Goal: Check status: Check status

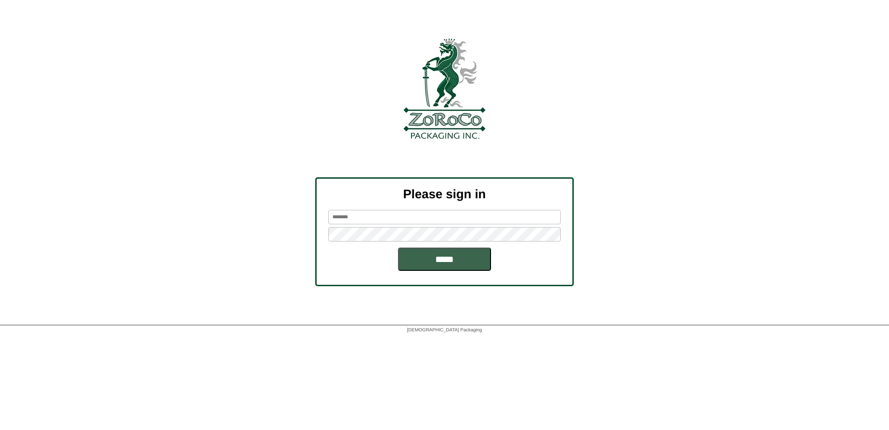
type input "*****"
click at [454, 265] on input "*****" at bounding box center [444, 258] width 93 height 23
click at [447, 258] on input "*****" at bounding box center [444, 258] width 93 height 23
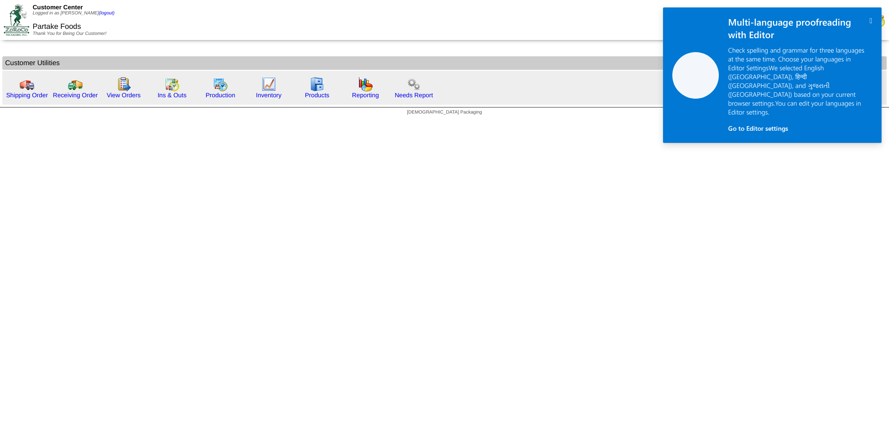
click at [870, 17] on icon "" at bounding box center [871, 21] width 3 height 8
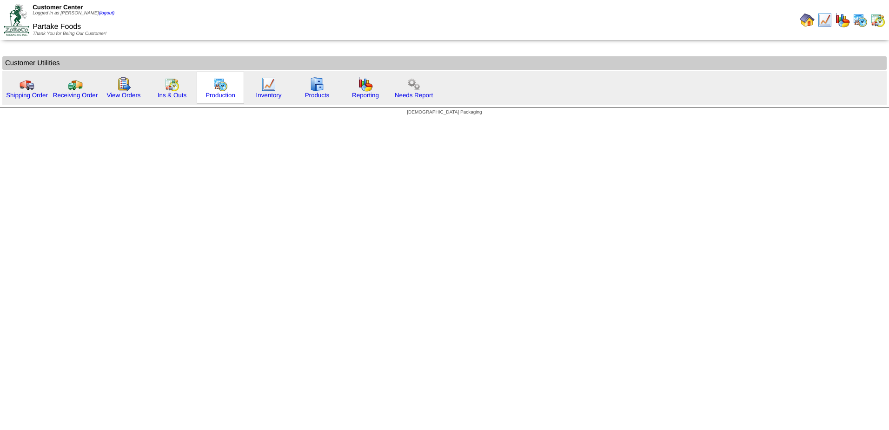
click at [224, 89] on img at bounding box center [220, 84] width 15 height 15
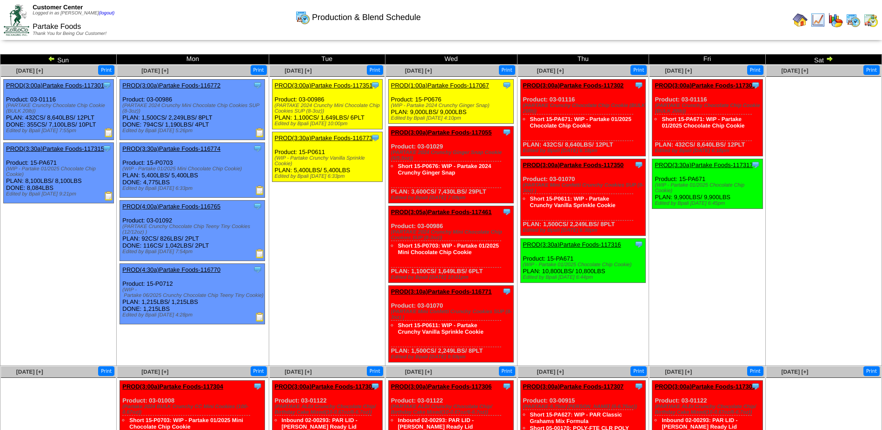
click at [49, 59] on img at bounding box center [51, 58] width 7 height 7
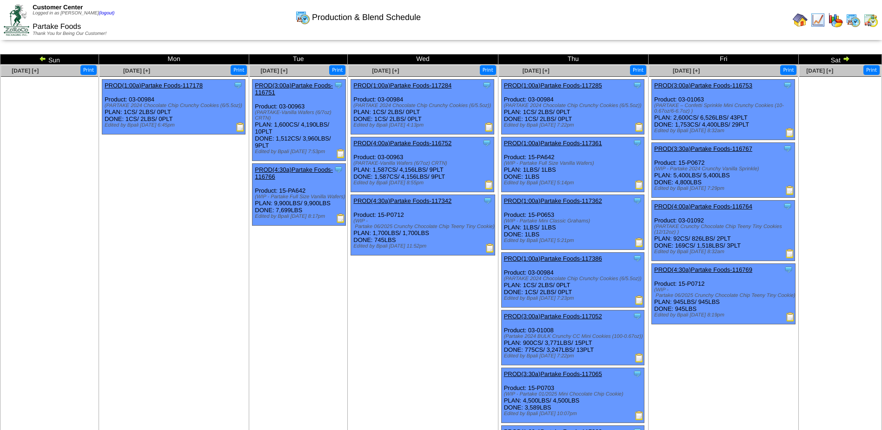
click at [41, 59] on img at bounding box center [42, 58] width 7 height 7
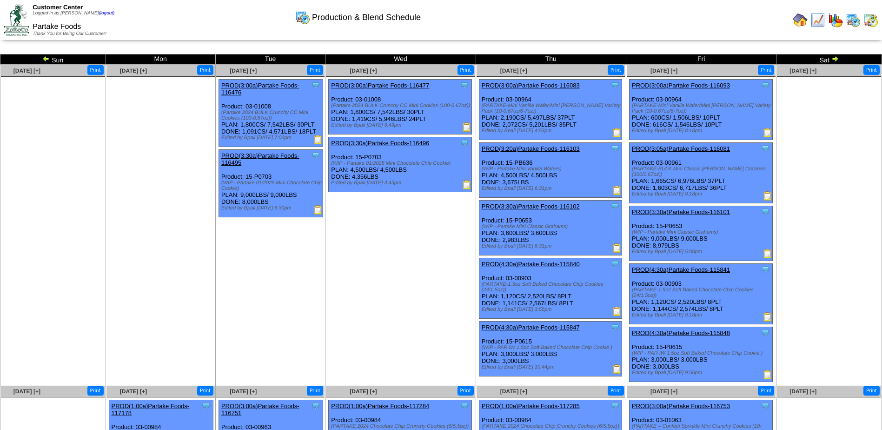
click at [838, 59] on img at bounding box center [835, 58] width 7 height 7
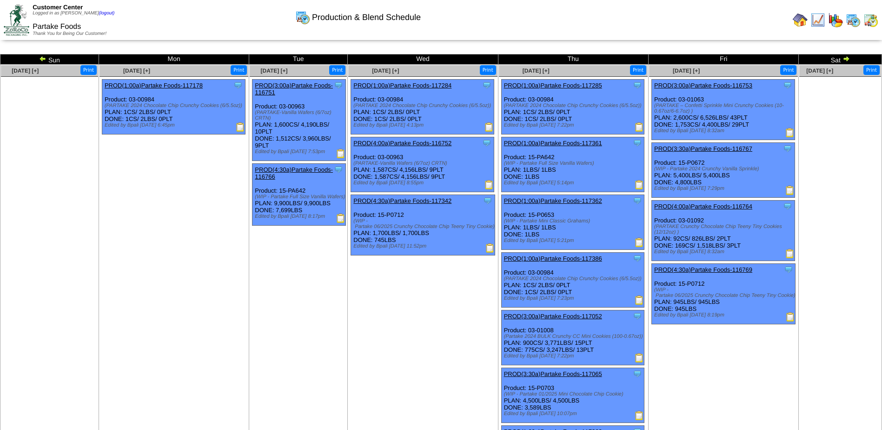
click at [44, 59] on img at bounding box center [42, 58] width 7 height 7
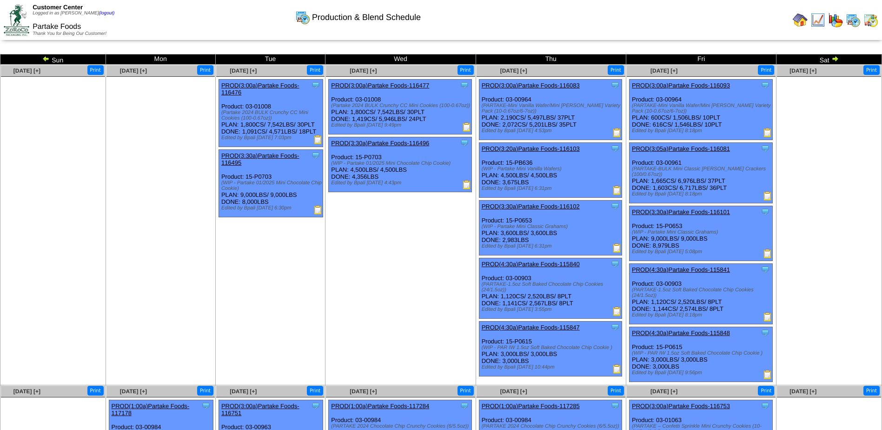
click at [43, 60] on img at bounding box center [45, 58] width 7 height 7
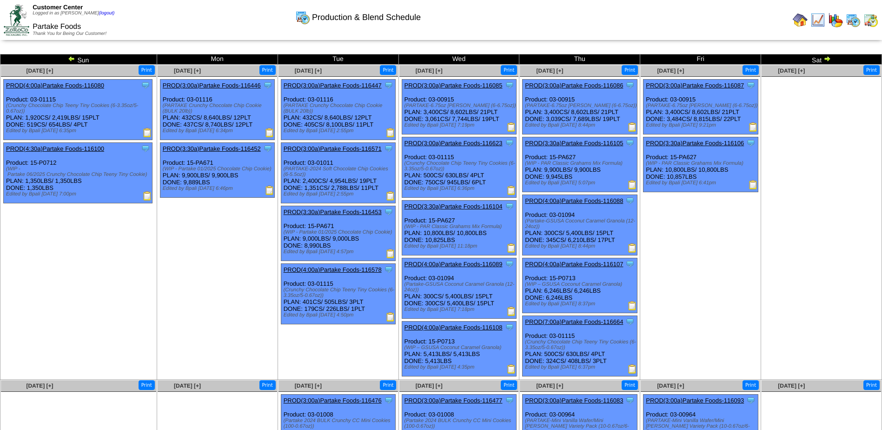
click at [658, 30] on td at bounding box center [662, 20] width 440 height 38
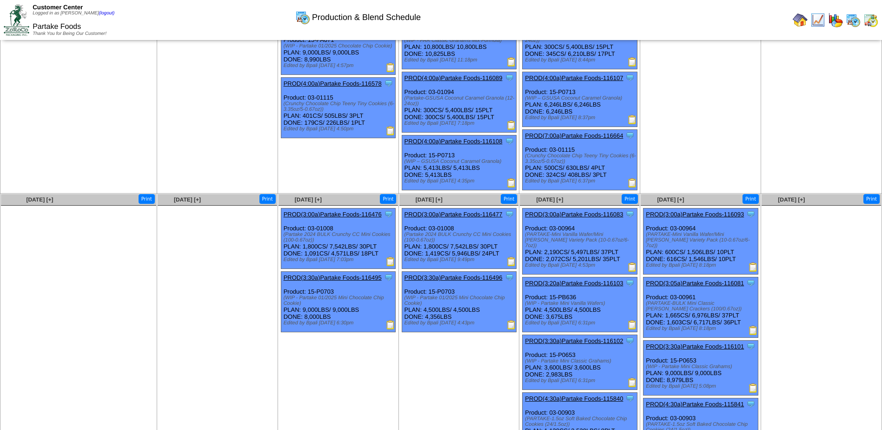
scroll to position [140, 0]
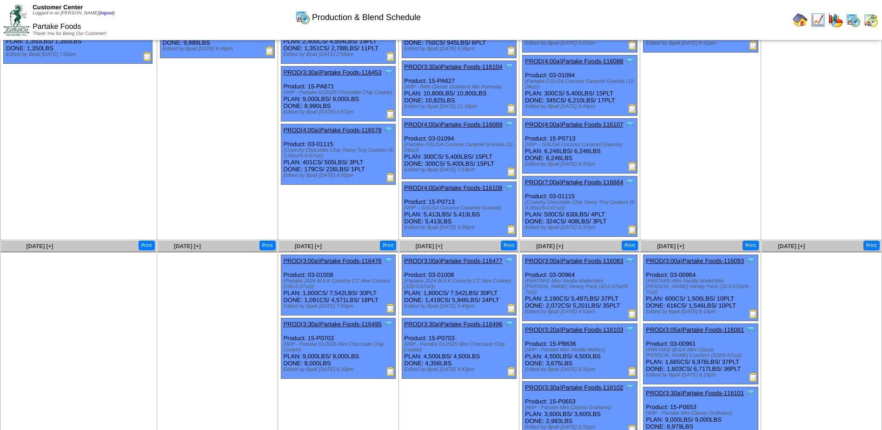
click at [446, 125] on link "PROD(4:00a)Partake Foods-116089" at bounding box center [454, 124] width 98 height 7
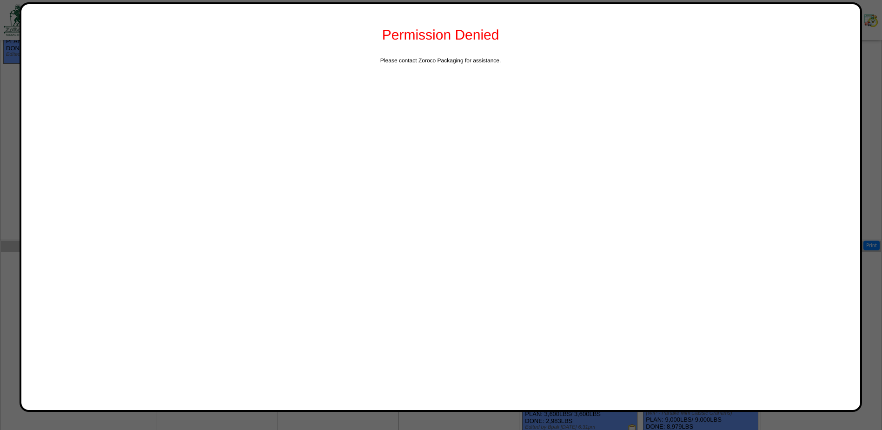
click at [868, 64] on div at bounding box center [441, 219] width 882 height 719
click at [866, 61] on div at bounding box center [441, 219] width 882 height 719
click at [840, 18] on div "Permission Denied" at bounding box center [441, 35] width 820 height 44
click at [851, 13] on div "Permission Denied Please contact Zoroco Packaging for assistance." at bounding box center [441, 206] width 843 height 409
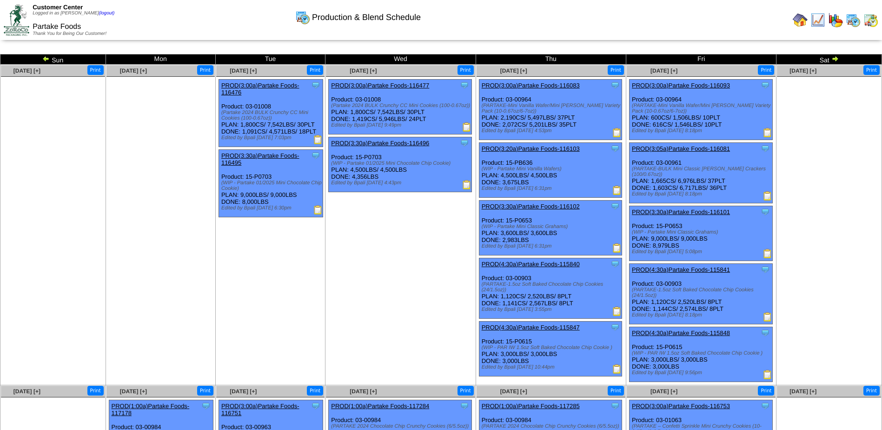
click at [45, 58] on img at bounding box center [45, 58] width 7 height 7
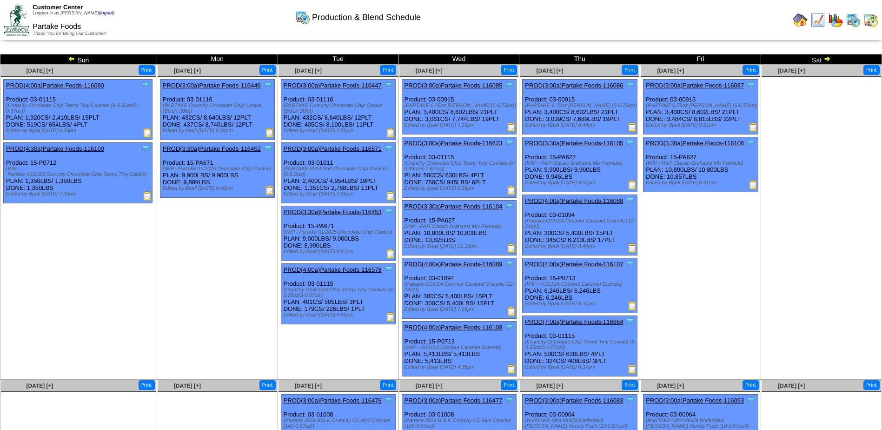
click at [513, 310] on img at bounding box center [511, 311] width 9 height 9
click at [631, 247] on img at bounding box center [632, 247] width 9 height 9
click at [826, 60] on img at bounding box center [827, 58] width 7 height 7
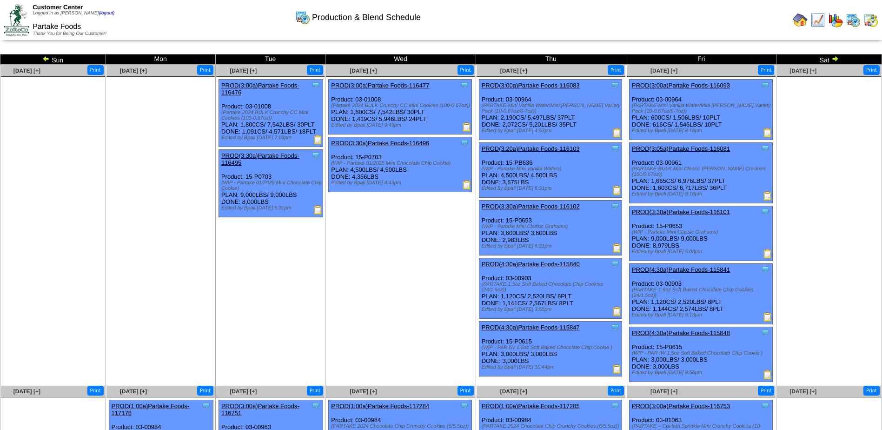
click at [389, 267] on td "[DATE] [+] Print Clone Item PROD(3:00a)Partake Foods-116477 Partake Foods Sched…" at bounding box center [401, 225] width 150 height 320
click at [838, 58] on img at bounding box center [835, 58] width 7 height 7
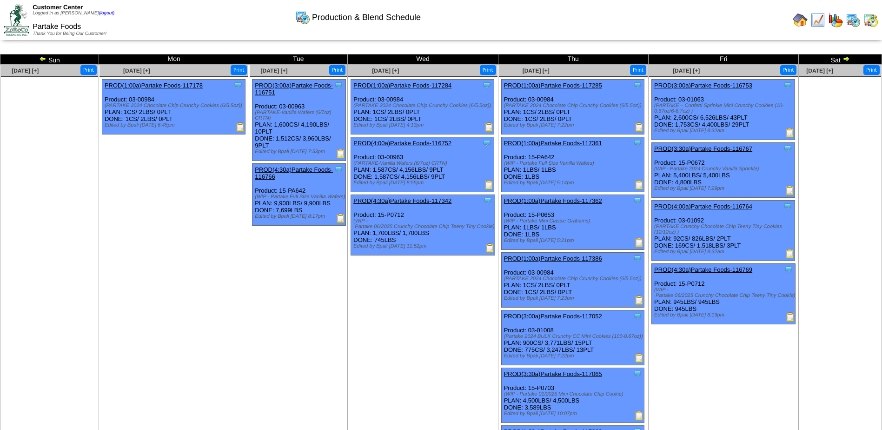
click at [846, 60] on img at bounding box center [846, 58] width 7 height 7
